Goal: Browse casually: Explore the website without a specific task or goal

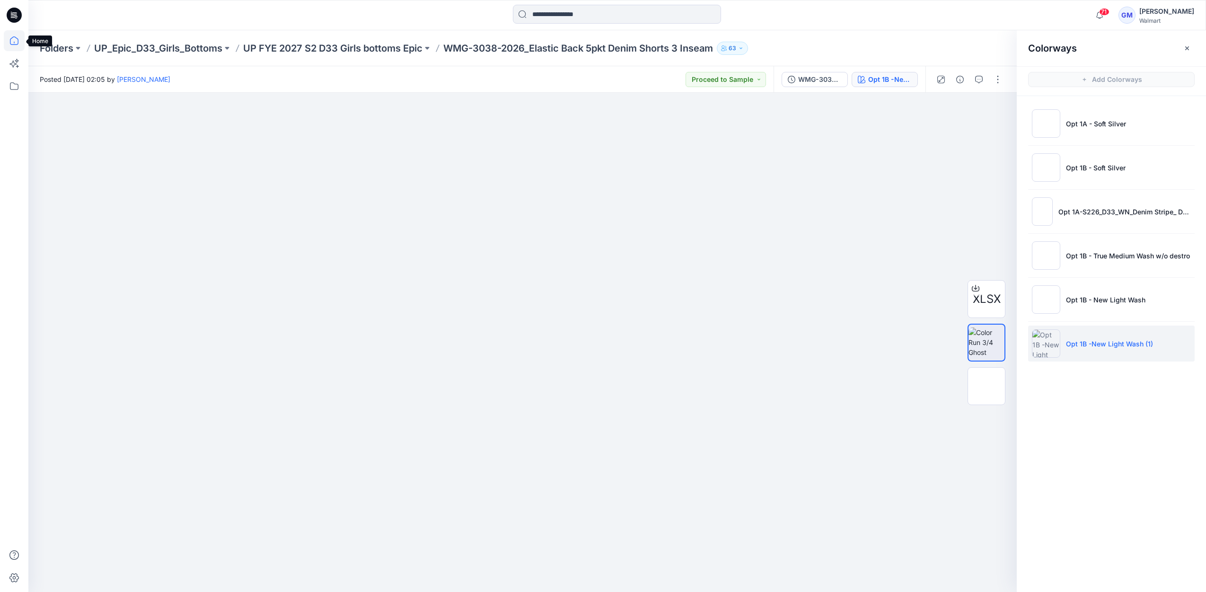
click at [13, 42] on icon at bounding box center [14, 40] width 21 height 21
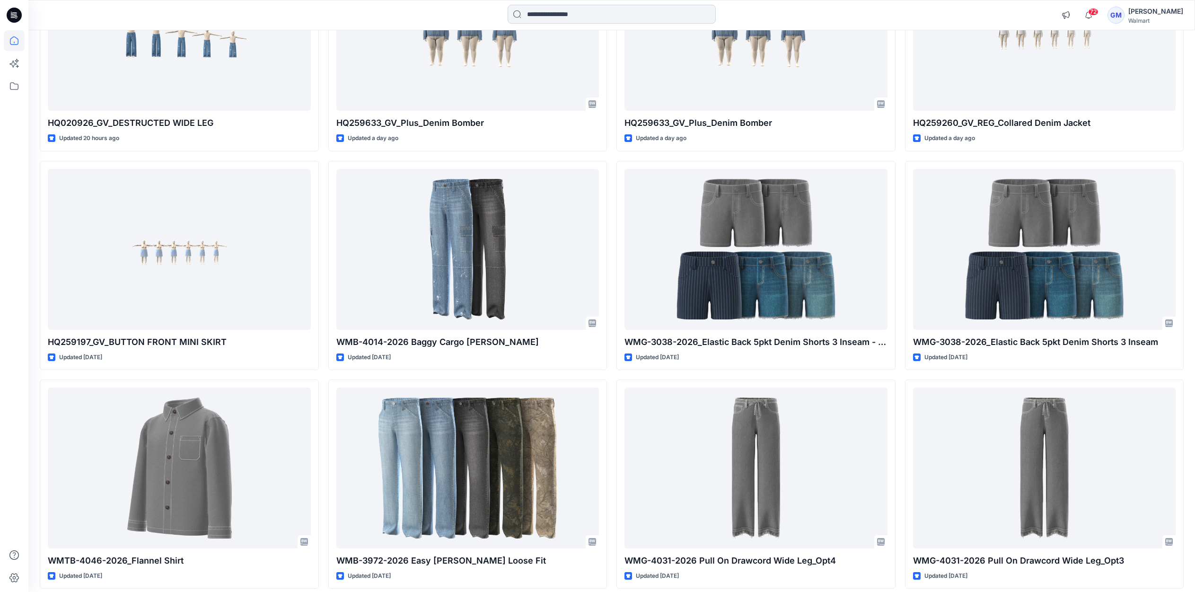
scroll to position [610, 0]
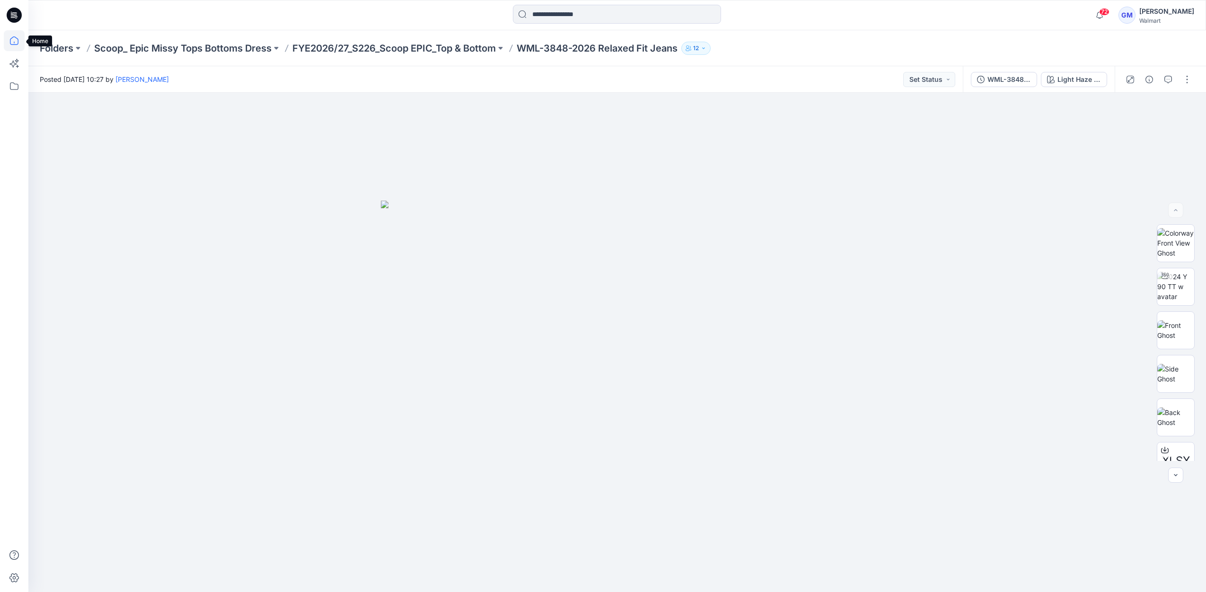
click at [10, 38] on icon at bounding box center [14, 40] width 21 height 21
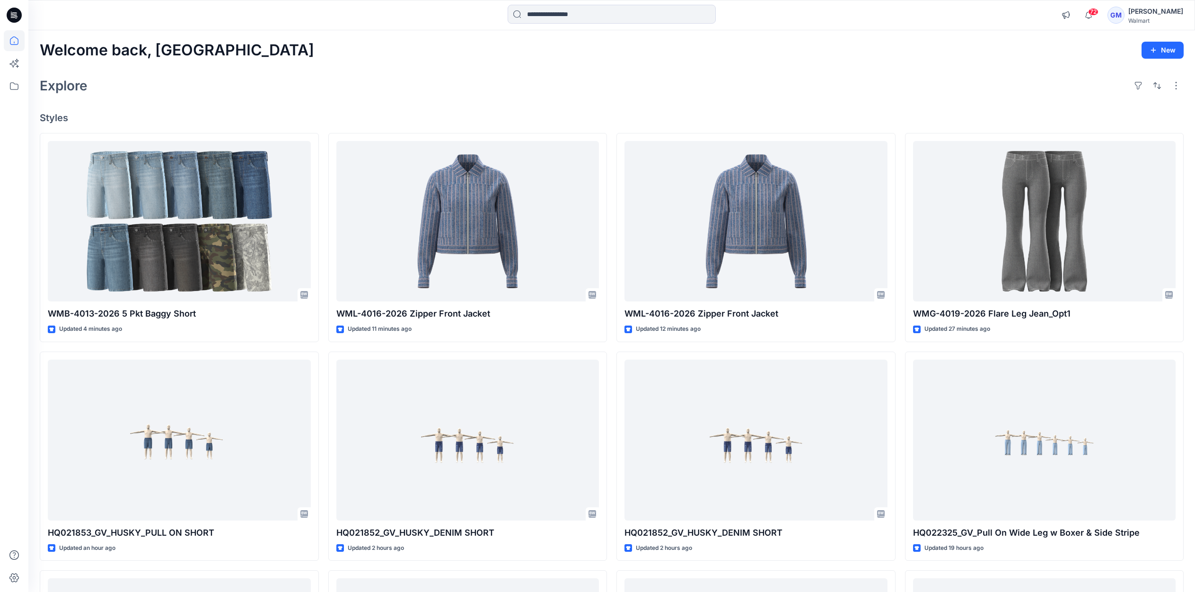
click at [860, 96] on div "Explore" at bounding box center [612, 85] width 1144 height 23
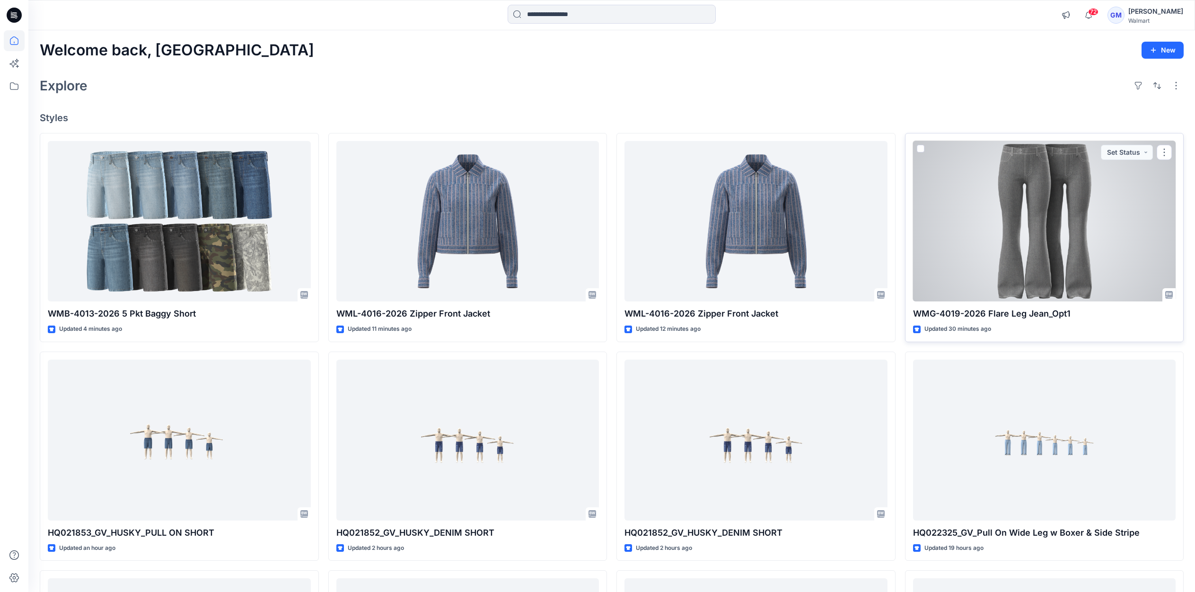
click at [1083, 227] on div at bounding box center [1044, 221] width 263 height 161
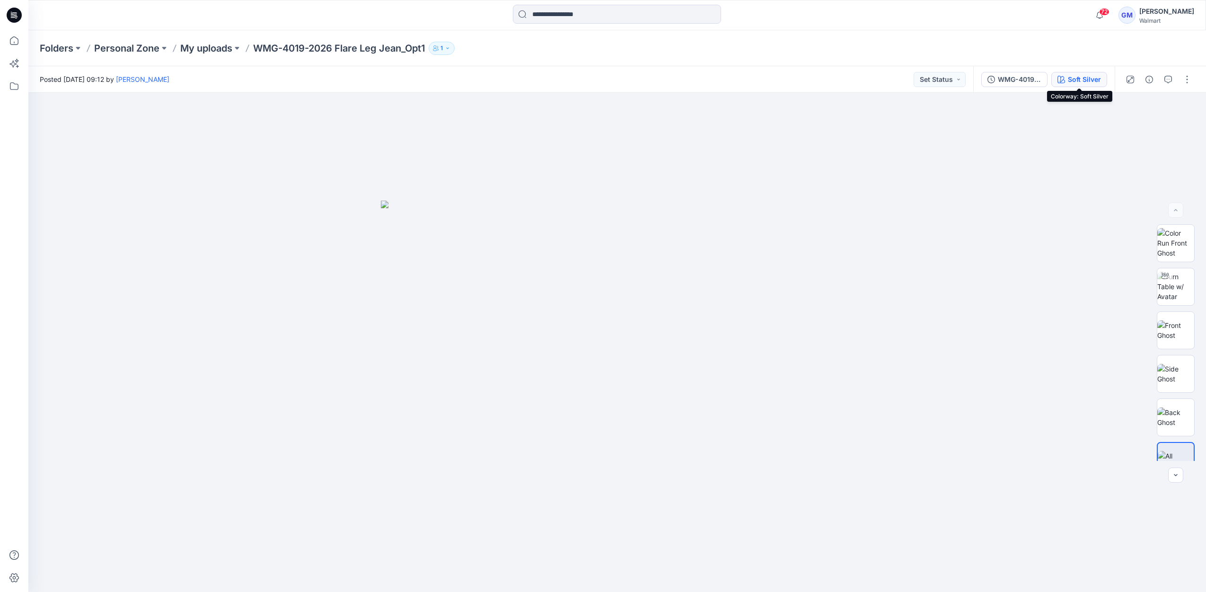
click at [1073, 76] on div "Soft Silver" at bounding box center [1084, 79] width 33 height 10
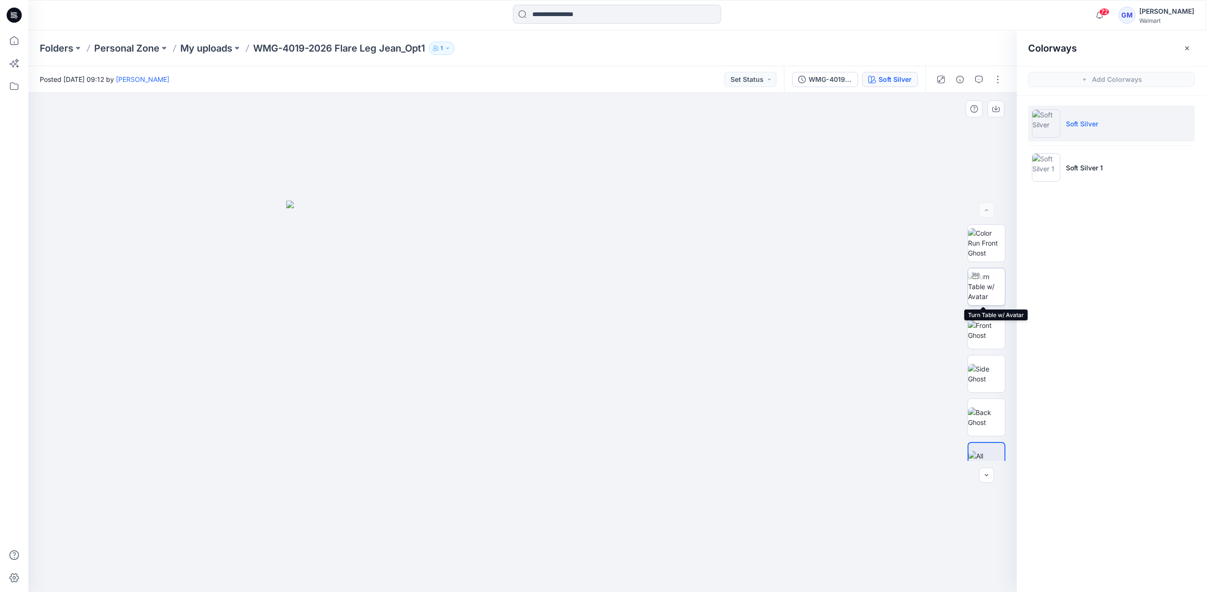
click at [984, 290] on img at bounding box center [986, 287] width 37 height 30
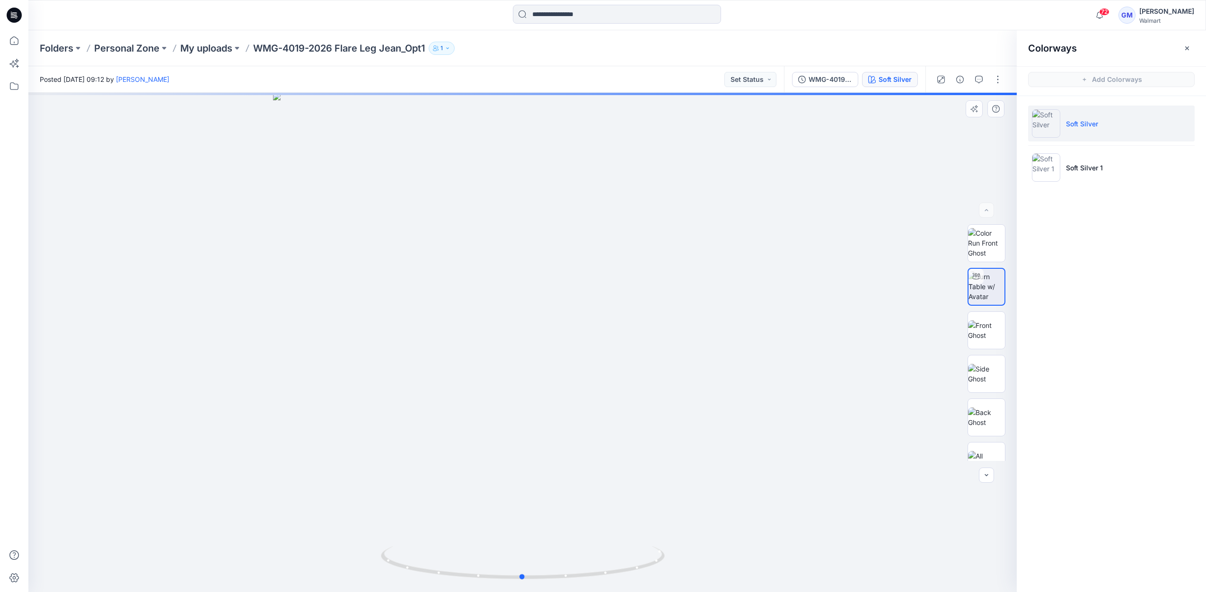
drag, startPoint x: 606, startPoint y: 459, endPoint x: 605, endPoint y: 437, distance: 22.3
click at [605, 437] on div at bounding box center [522, 342] width 988 height 499
click at [226, 49] on p "My uploads" at bounding box center [206, 48] width 52 height 13
